Goal: Transaction & Acquisition: Purchase product/service

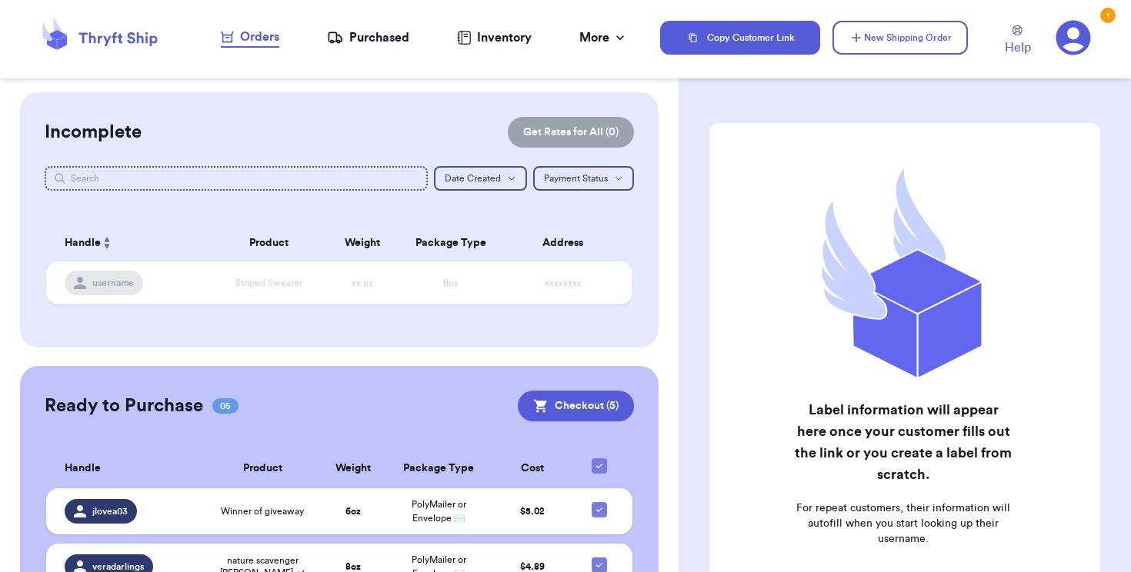
scroll to position [92, 0]
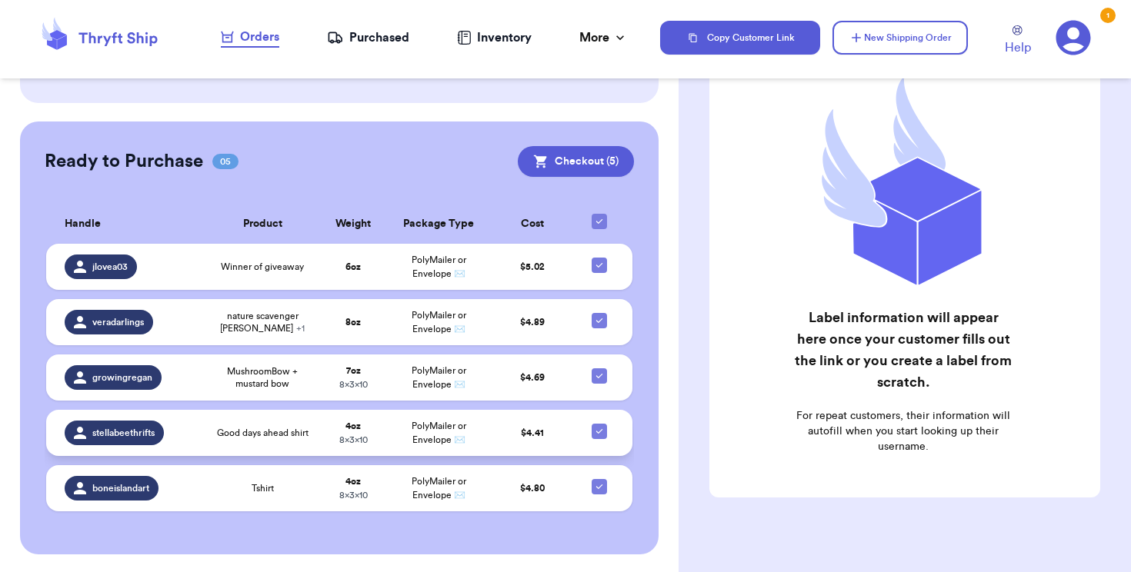
click at [600, 438] on icon at bounding box center [599, 431] width 12 height 12
click at [599, 424] on input "checkbox" at bounding box center [598, 423] width 1 height 1
checkbox input "false"
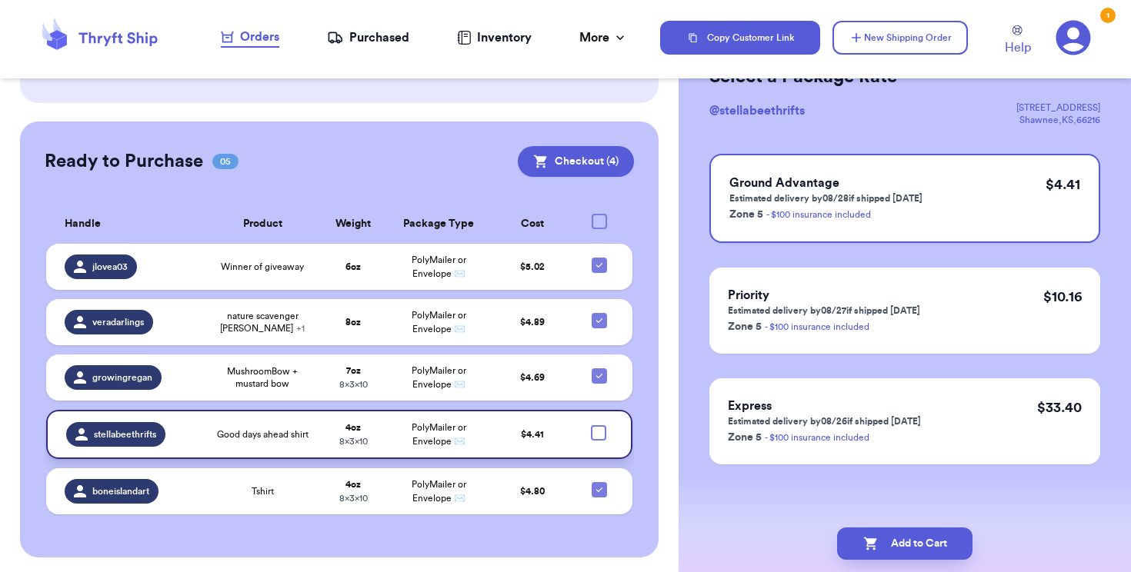
scroll to position [0, 0]
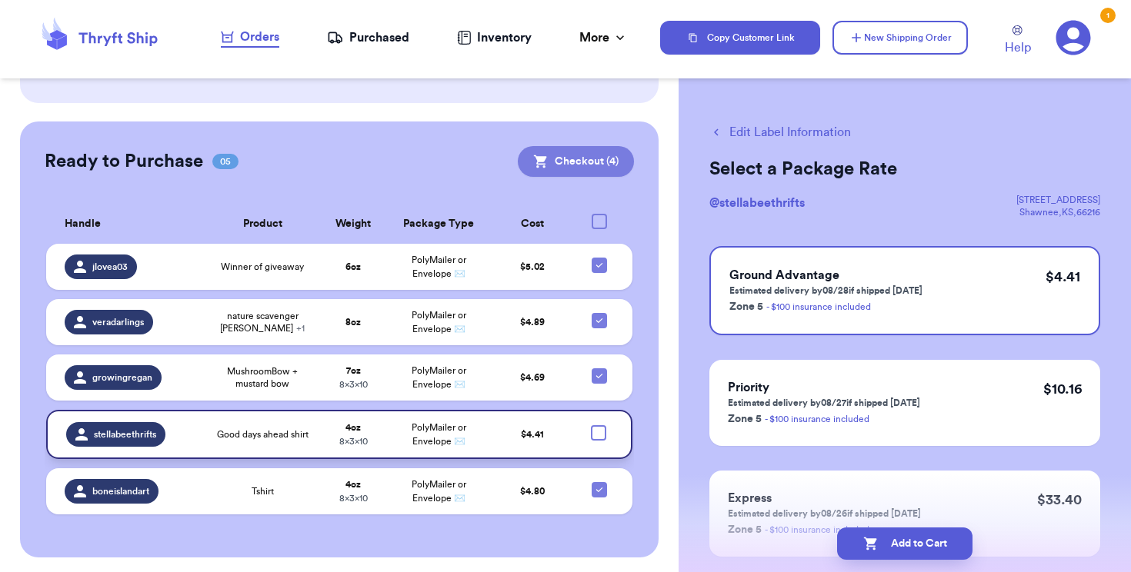
click at [568, 152] on button "Checkout ( 4 )" at bounding box center [576, 161] width 116 height 31
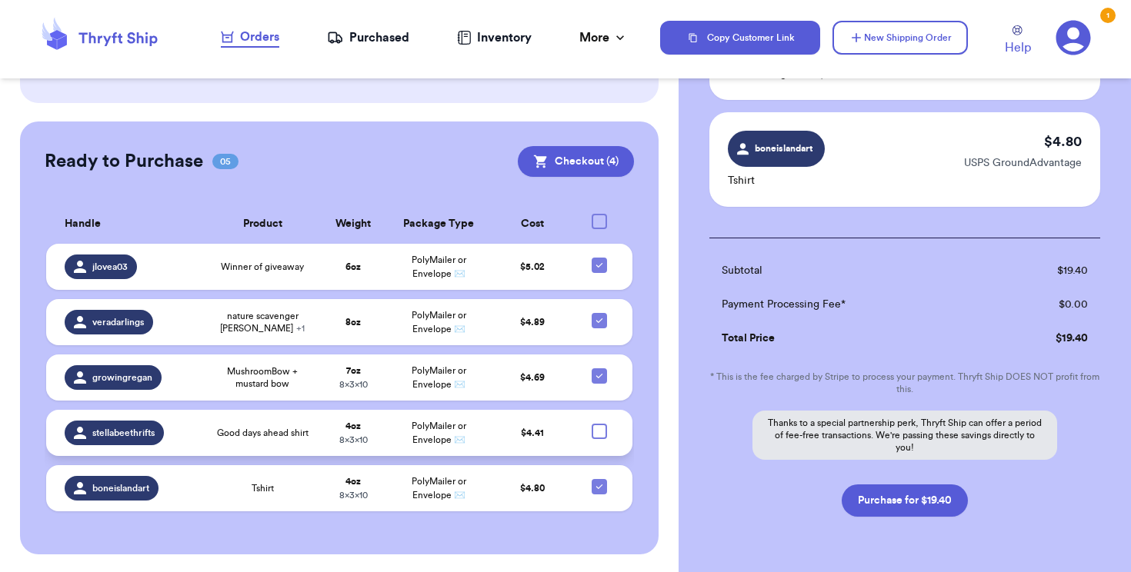
scroll to position [416, 0]
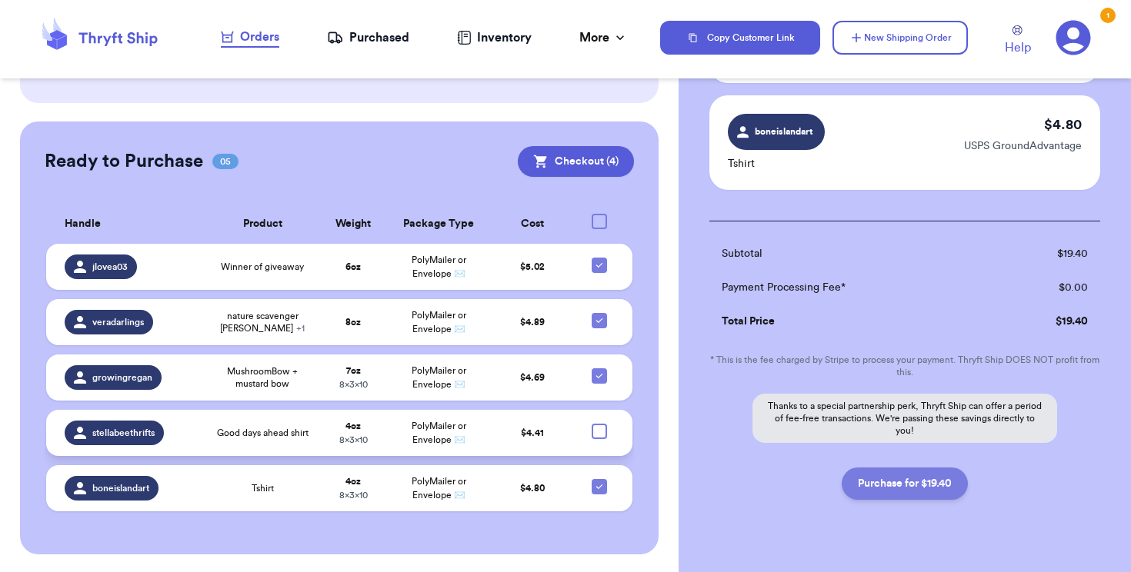
click at [888, 478] on button "Purchase for $19.40" at bounding box center [904, 484] width 126 height 32
checkbox input "false"
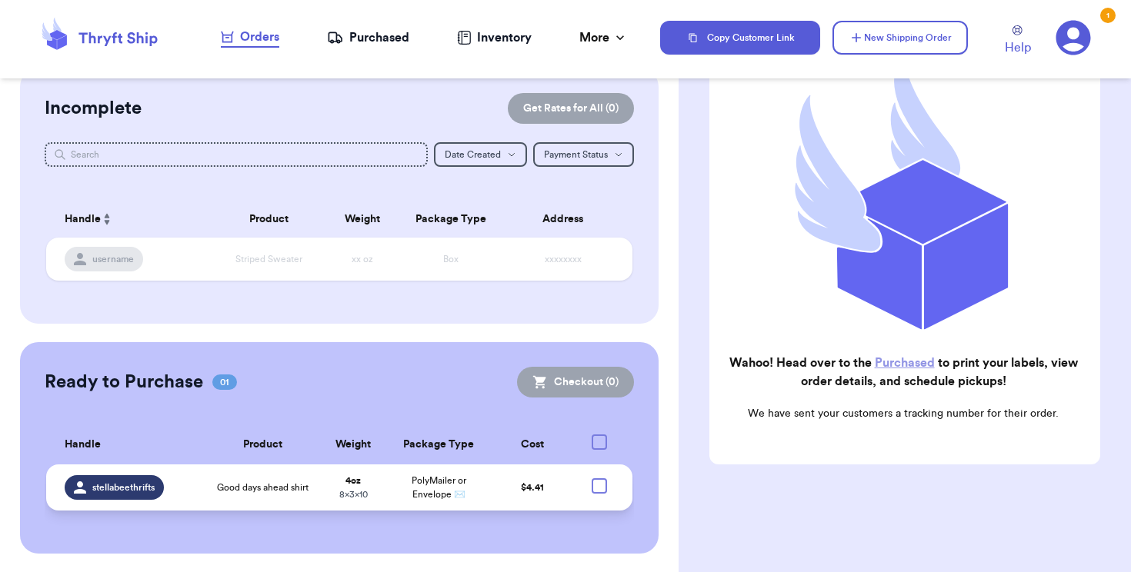
scroll to position [23, 0]
click at [358, 43] on div "Purchased" at bounding box center [368, 37] width 82 height 18
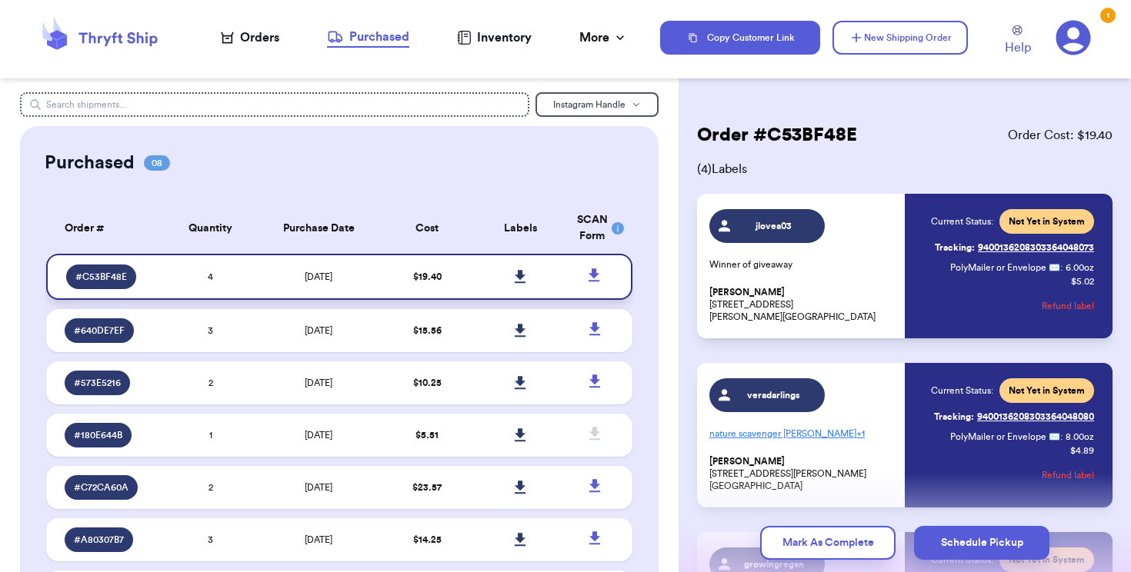
click at [521, 282] on icon at bounding box center [520, 276] width 11 height 13
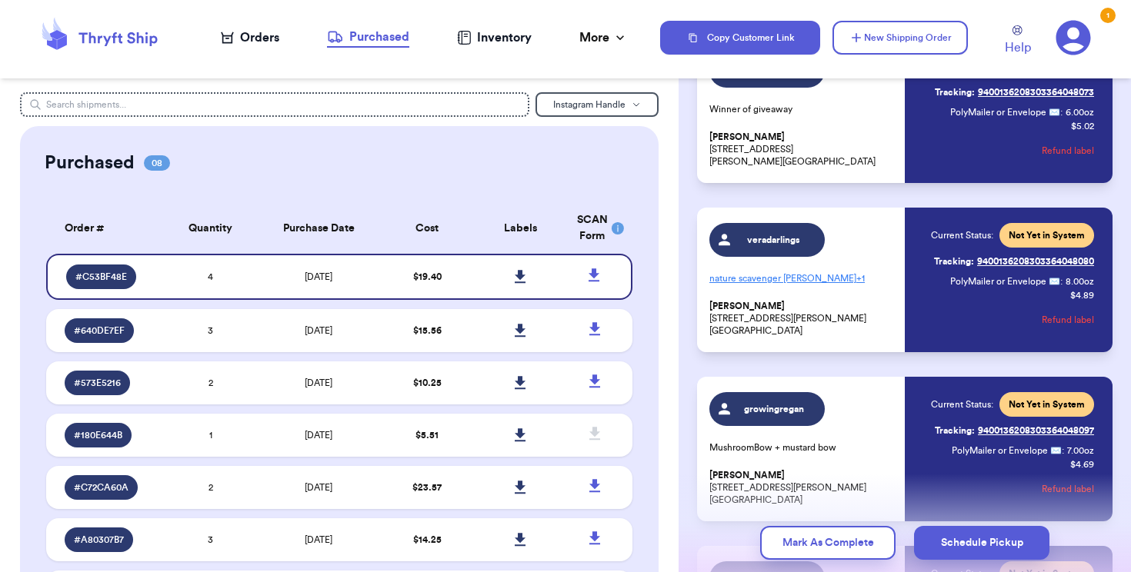
scroll to position [157, 0]
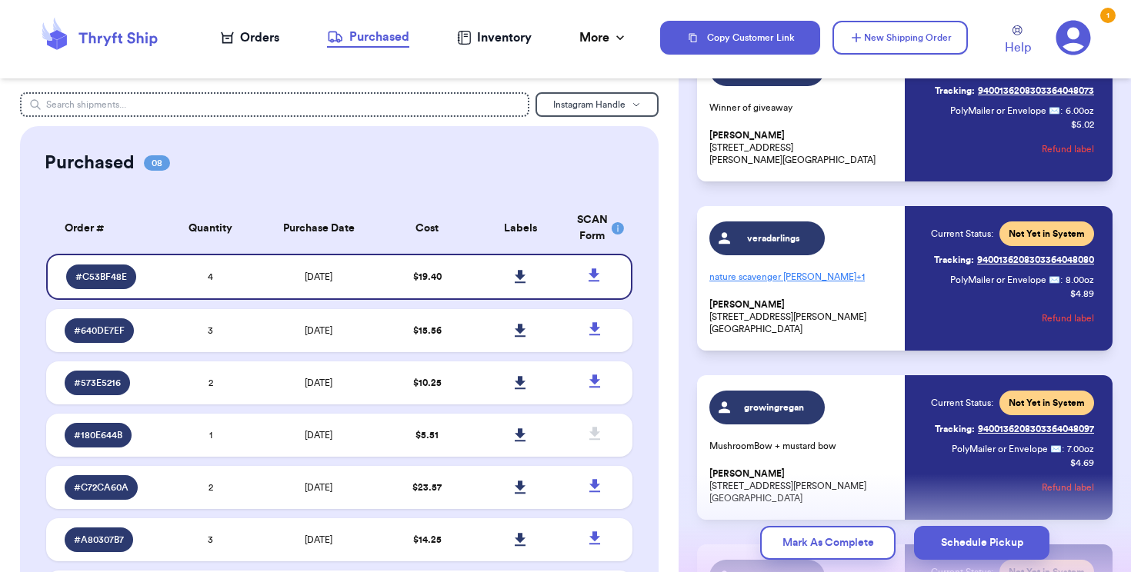
click at [1049, 281] on span "PolyMailer or Envelope ✉️" at bounding box center [1005, 279] width 110 height 9
click at [1032, 226] on span "Not Yet in System" at bounding box center [1046, 233] width 95 height 25
click at [1011, 252] on link "Tracking: 9400136208303364048080" at bounding box center [1014, 260] width 160 height 25
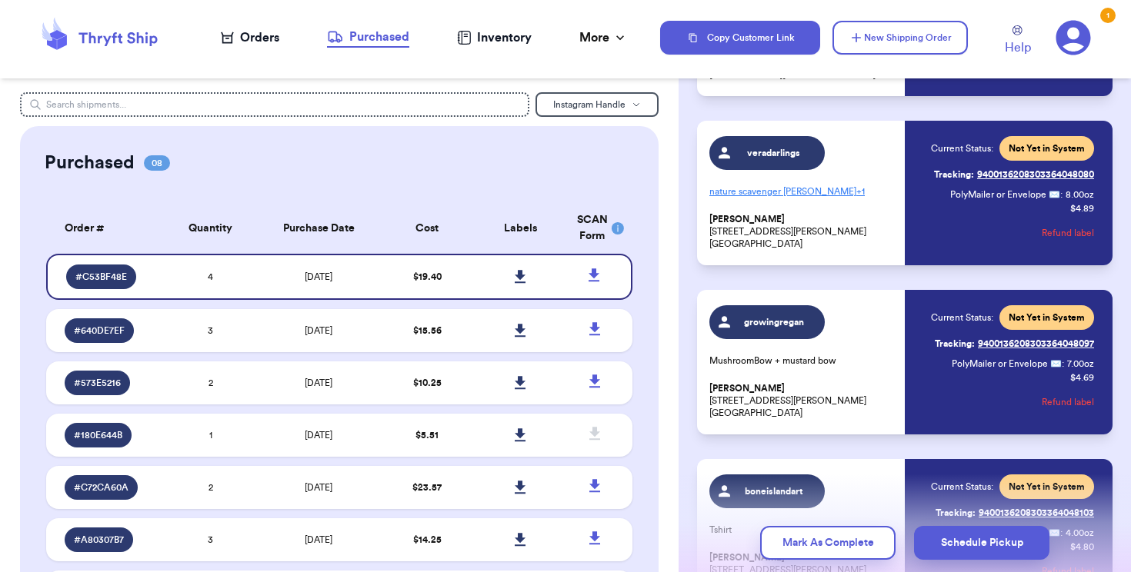
scroll to position [243, 0]
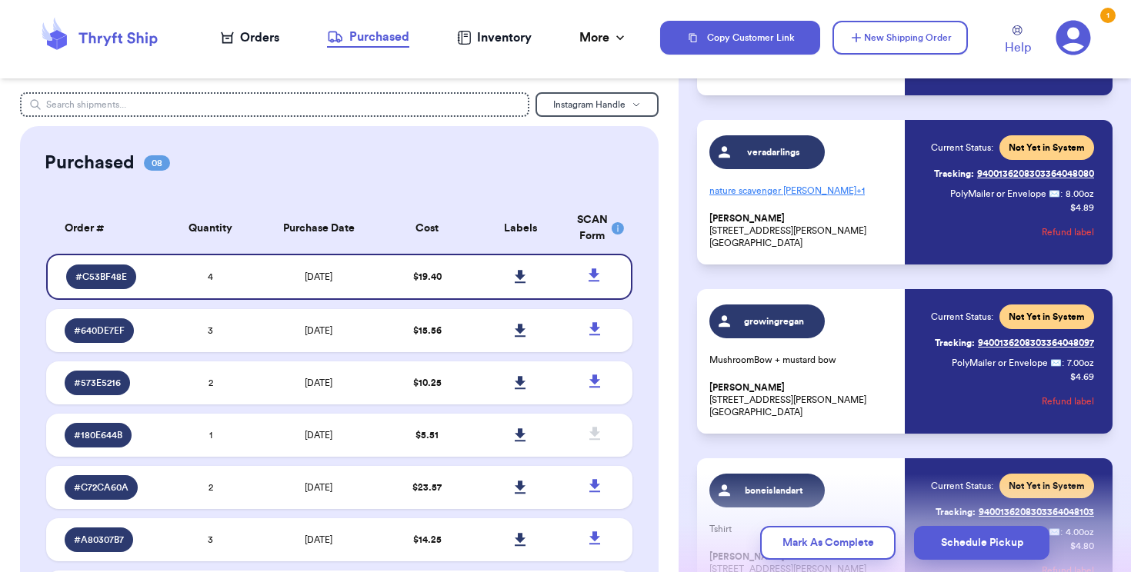
click at [1050, 239] on button "Refund label" at bounding box center [1067, 232] width 52 height 34
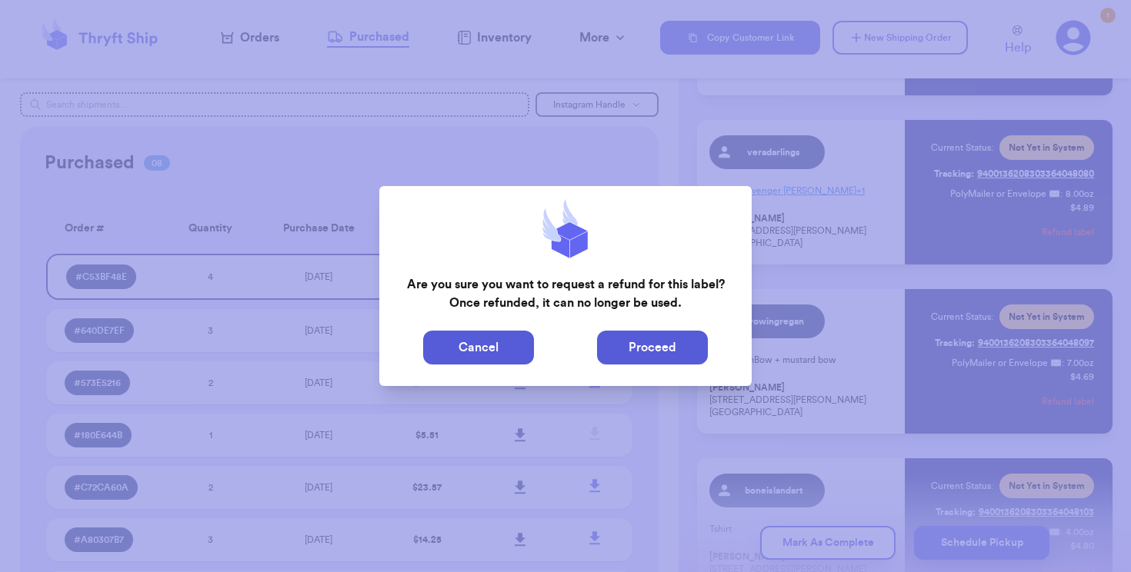
click at [646, 358] on button "Proceed" at bounding box center [652, 348] width 111 height 34
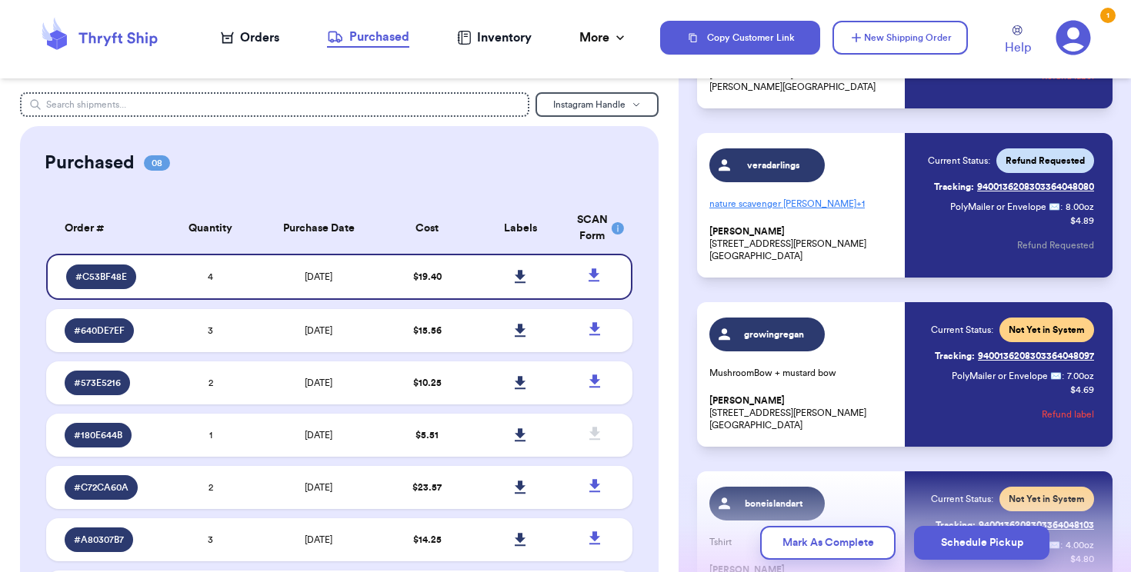
scroll to position [239, 0]
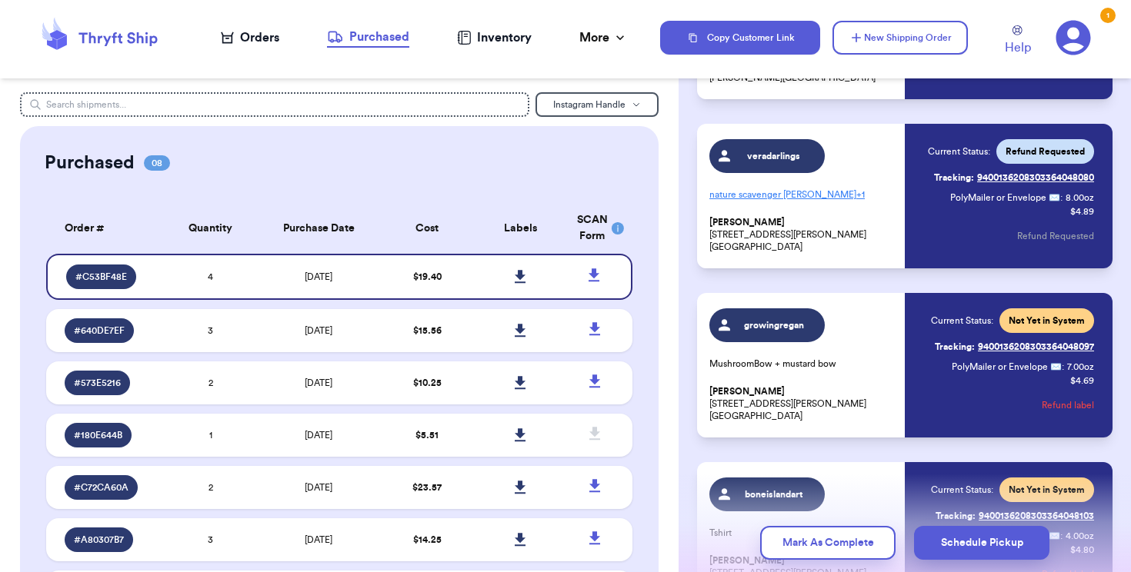
click at [1054, 368] on span "PolyMailer or Envelope ✉️" at bounding box center [1006, 366] width 110 height 9
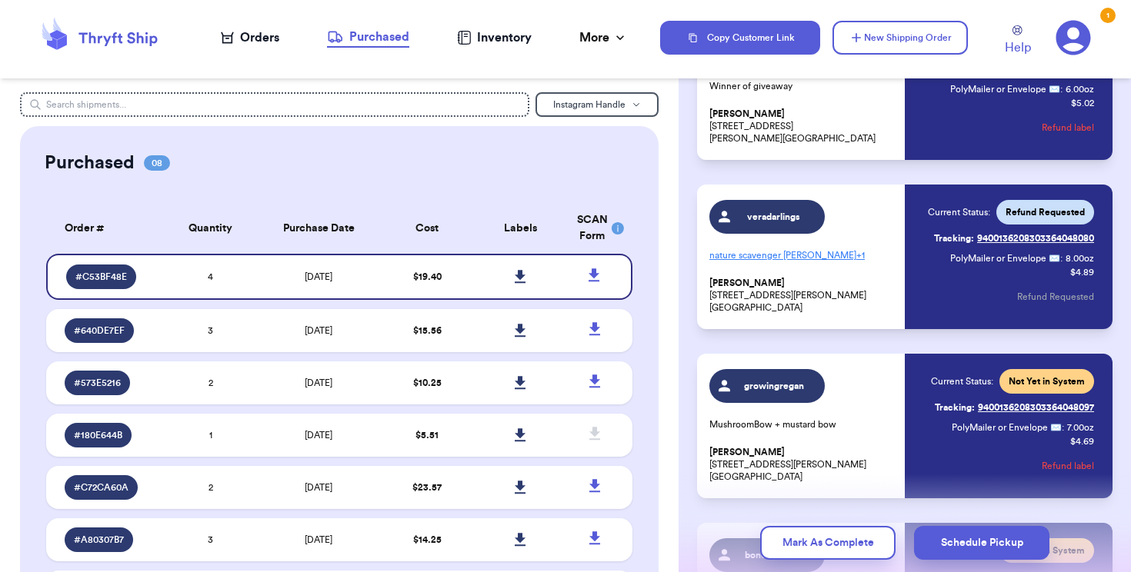
scroll to position [181, 0]
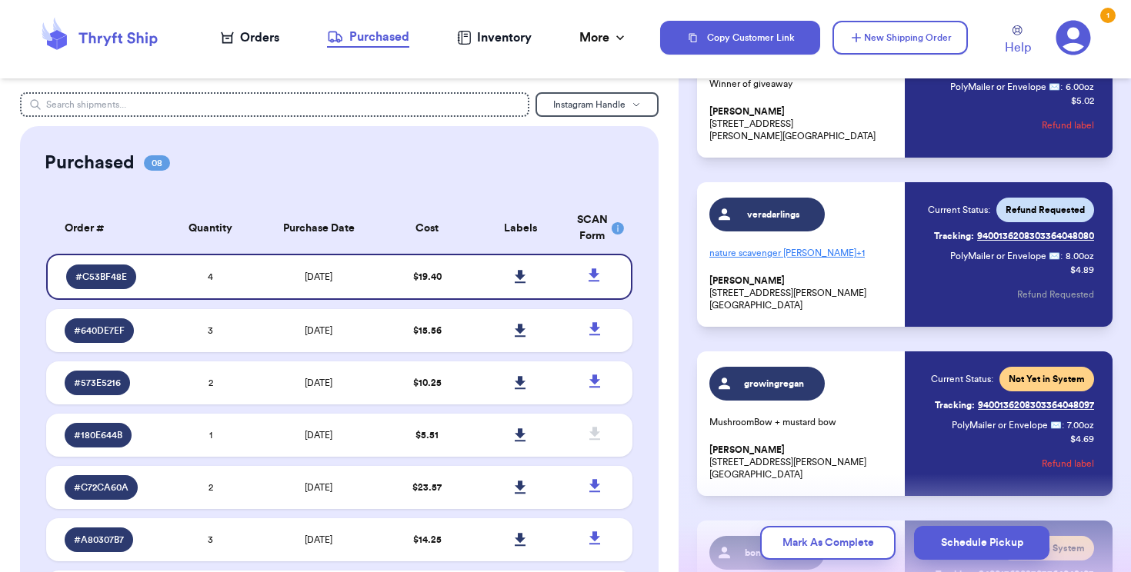
click at [783, 209] on span "veradarlings" at bounding box center [774, 214] width 73 height 12
